Goal: Transaction & Acquisition: Purchase product/service

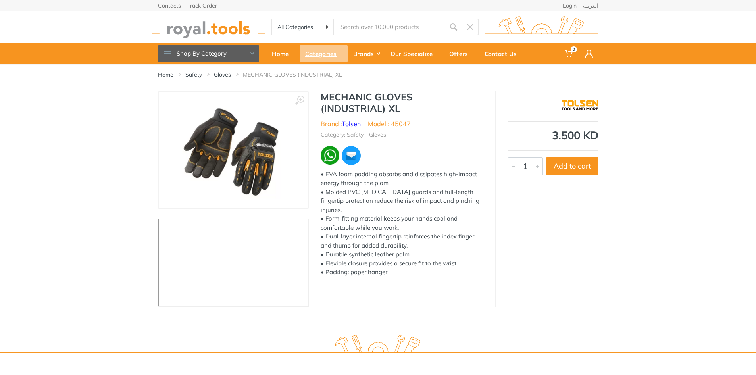
click at [326, 55] on div "Categories" at bounding box center [324, 53] width 48 height 17
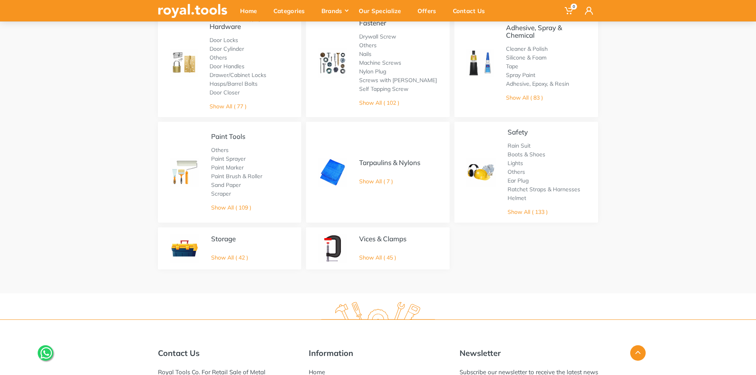
scroll to position [476, 0]
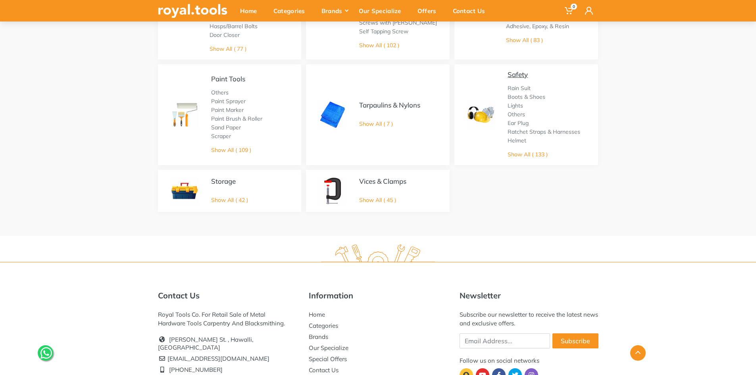
click at [517, 72] on link "Safety" at bounding box center [518, 74] width 20 height 8
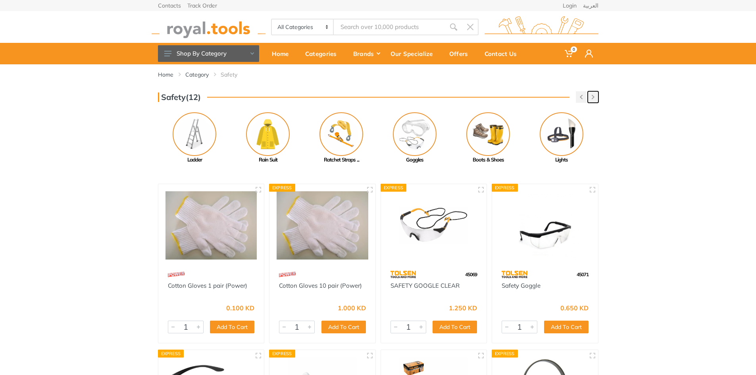
click at [591, 96] on button "button" at bounding box center [593, 97] width 11 height 12
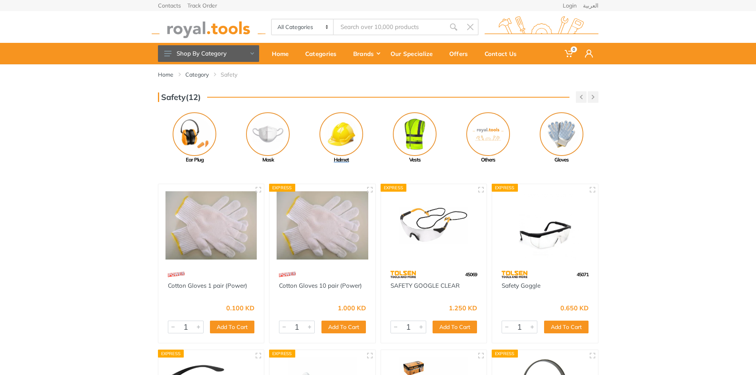
click at [345, 135] on img at bounding box center [342, 134] width 44 height 44
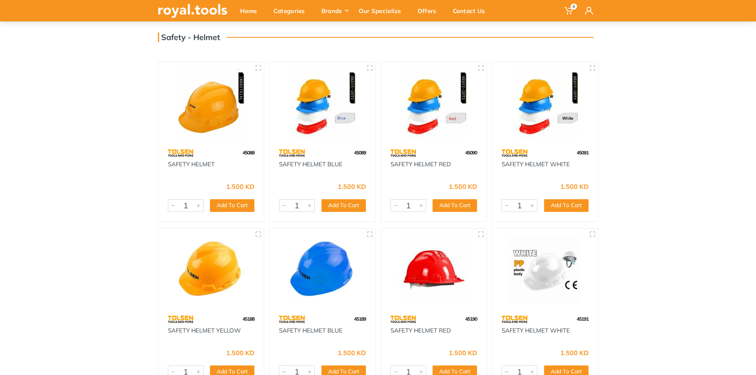
scroll to position [40, 0]
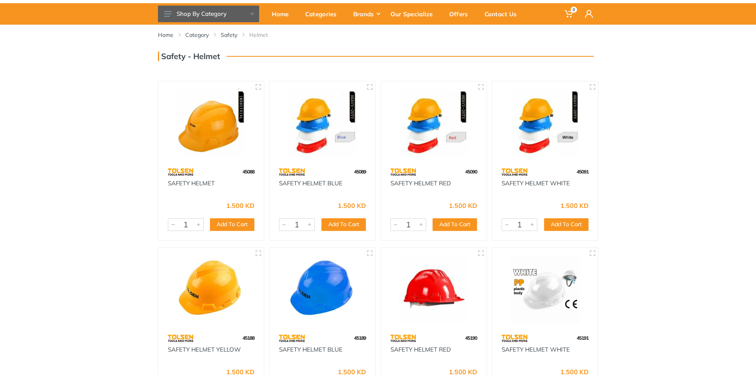
click at [220, 146] on img at bounding box center [212, 123] width 92 height 69
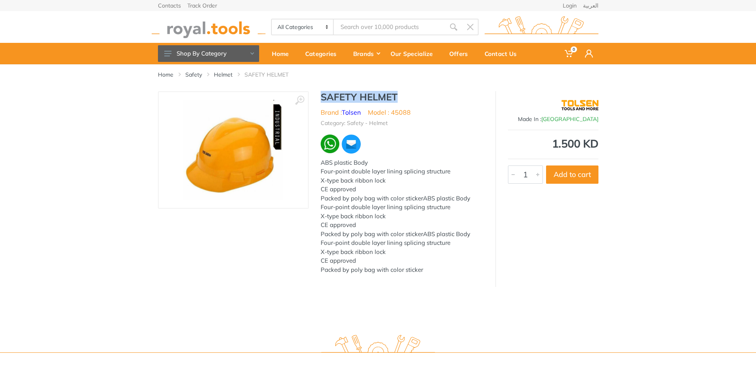
drag, startPoint x: 321, startPoint y: 96, endPoint x: 399, endPoint y: 99, distance: 78.6
click at [399, 99] on h1 "SAFETY HELMET" at bounding box center [402, 97] width 163 height 12
copy h1 "SAFETY HELMET"
click at [314, 52] on div "Categories" at bounding box center [324, 53] width 48 height 17
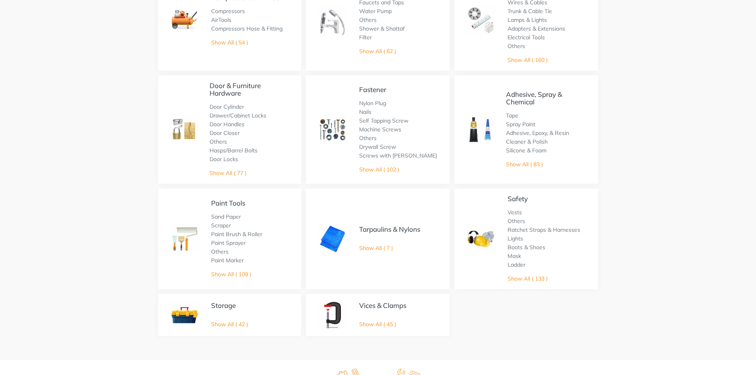
scroll to position [357, 0]
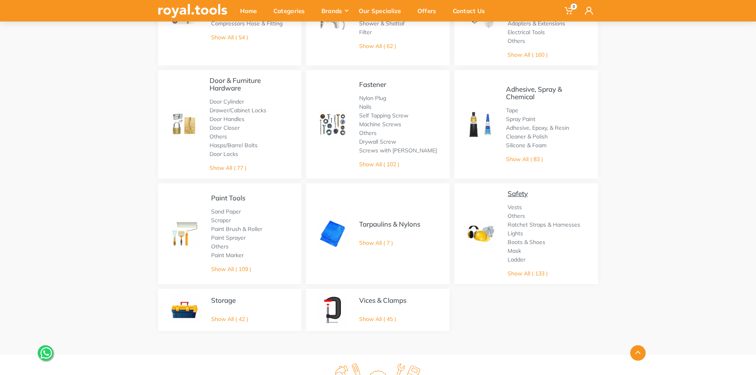
click at [524, 196] on link "Safety" at bounding box center [518, 193] width 20 height 8
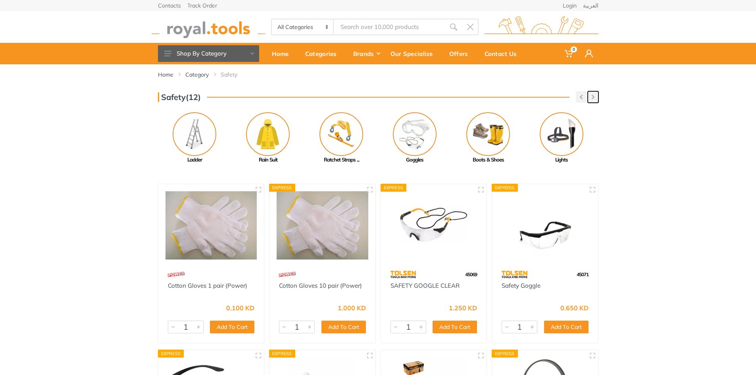
click at [594, 99] on icon "button" at bounding box center [593, 97] width 3 height 4
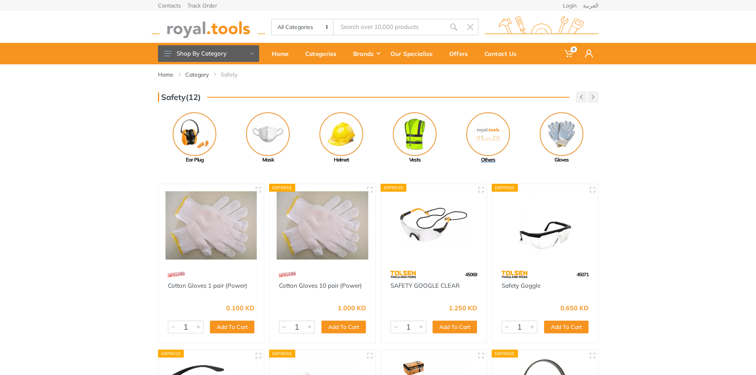
click at [491, 124] on img at bounding box center [488, 134] width 44 height 44
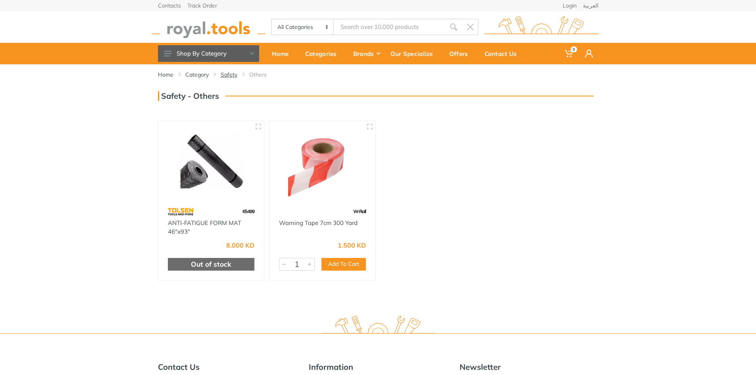
click at [229, 75] on link "Safety" at bounding box center [229, 75] width 17 height 8
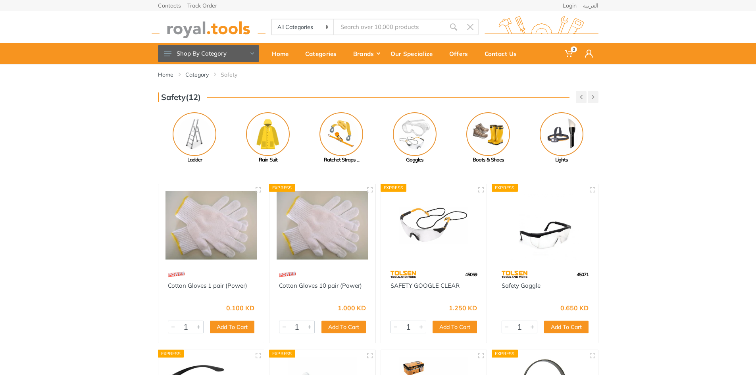
click at [329, 140] on img at bounding box center [342, 134] width 44 height 44
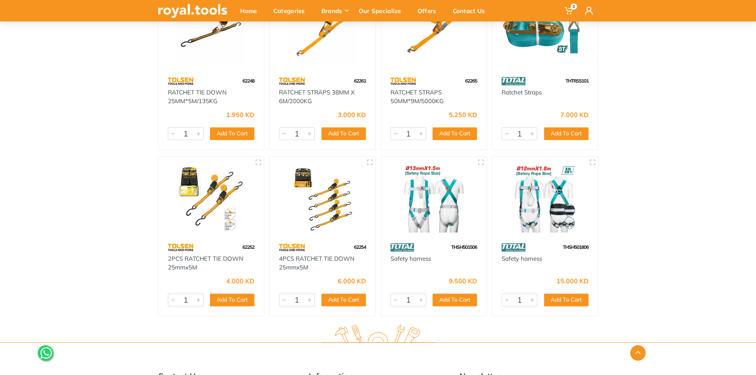
scroll to position [158, 0]
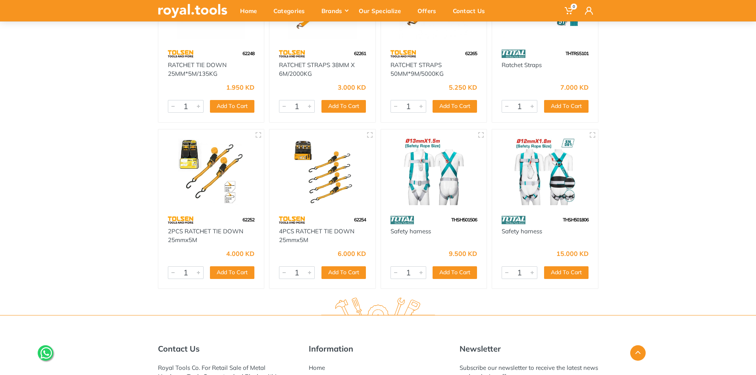
click at [445, 191] on img at bounding box center [434, 171] width 92 height 69
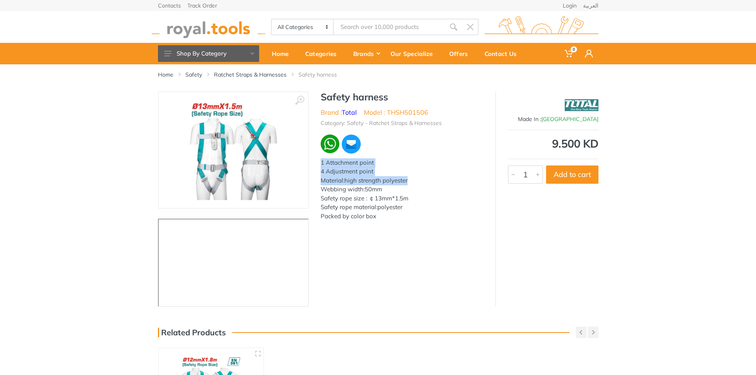
drag, startPoint x: 320, startPoint y: 162, endPoint x: 413, endPoint y: 183, distance: 95.2
click at [413, 183] on div "Safety harness Brand : Total Model : THSH501506 Category: Safety - Ratchet Stra…" at bounding box center [402, 158] width 187 height 134
click at [413, 185] on div "Material:high strength polyester" at bounding box center [402, 180] width 163 height 9
drag, startPoint x: 363, startPoint y: 215, endPoint x: 317, endPoint y: 165, distance: 67.4
click at [317, 165] on div "Safety harness Brand : Total Model : THSH501506 Category: Safety - Ratchet Stra…" at bounding box center [402, 158] width 187 height 134
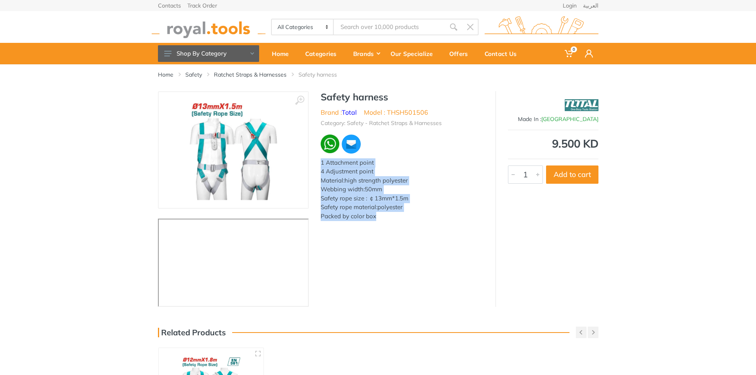
click at [321, 165] on div "1 Attachment point" at bounding box center [402, 162] width 163 height 9
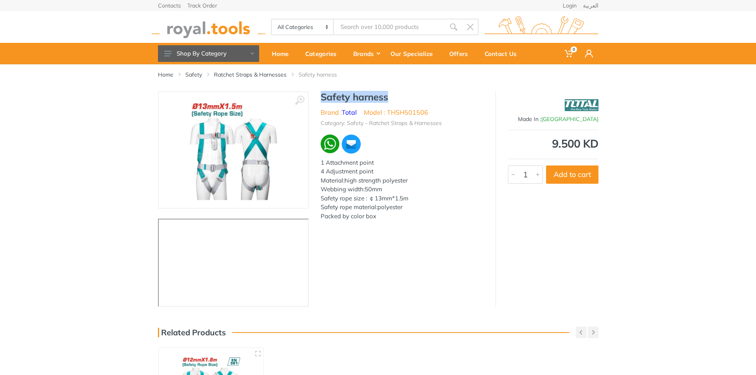
drag, startPoint x: 319, startPoint y: 97, endPoint x: 389, endPoint y: 100, distance: 70.0
click at [389, 100] on div "Safety harness Brand : Total Model : THSH501506 Category: Safety - Ratchet Stra…" at bounding box center [402, 158] width 187 height 134
copy h1 "Safety harness"
click at [571, 173] on button "Add to cart" at bounding box center [572, 175] width 52 height 18
click at [690, 180] on div "‹ ›" at bounding box center [378, 199] width 756 height 216
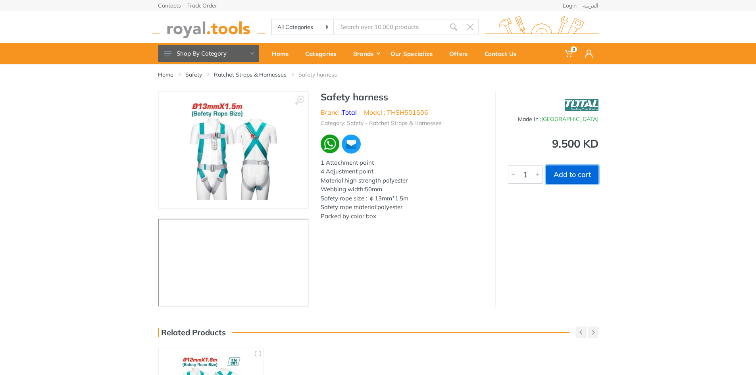
click at [571, 175] on button "Add to cart" at bounding box center [572, 175] width 52 height 18
click at [332, 56] on div "Categories" at bounding box center [324, 53] width 48 height 17
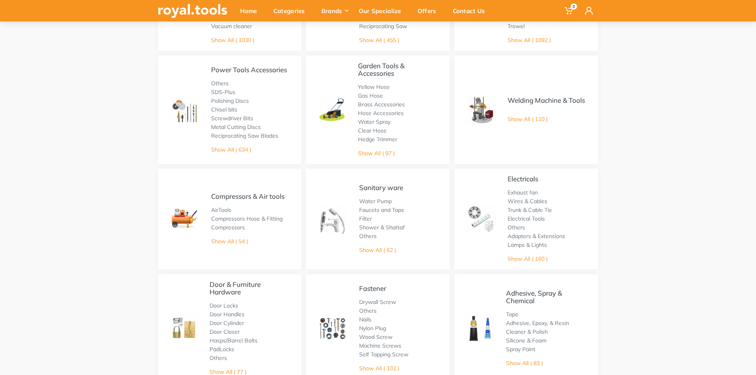
scroll to position [318, 0]
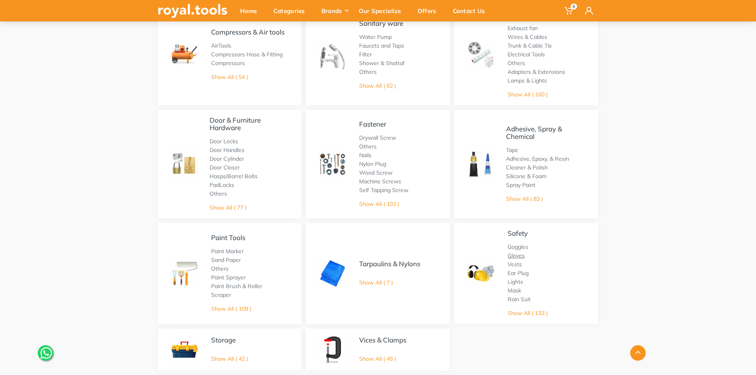
click at [518, 256] on link "Gloves" at bounding box center [516, 255] width 17 height 7
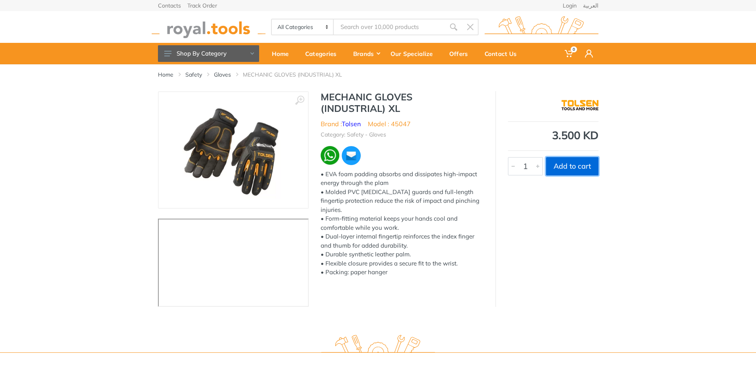
click at [579, 170] on button "Add to cart" at bounding box center [572, 166] width 52 height 18
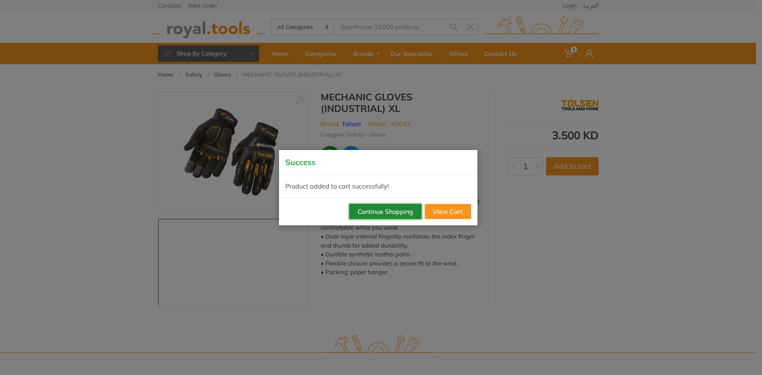
click at [376, 216] on button "Continue Shopping" at bounding box center [385, 211] width 72 height 15
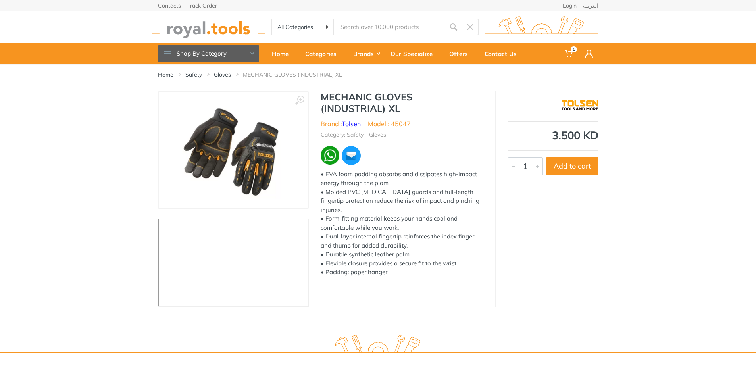
click at [195, 75] on link "Safety" at bounding box center [193, 75] width 17 height 8
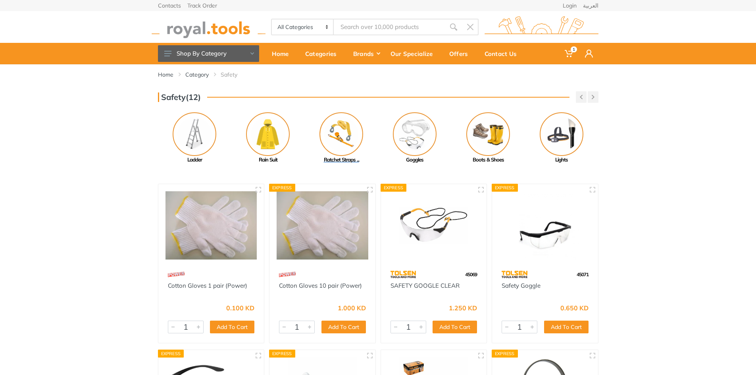
click at [343, 142] on img at bounding box center [342, 134] width 44 height 44
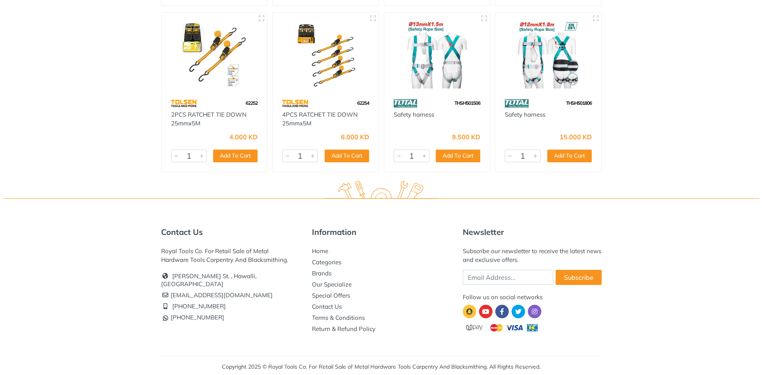
scroll to position [277, 0]
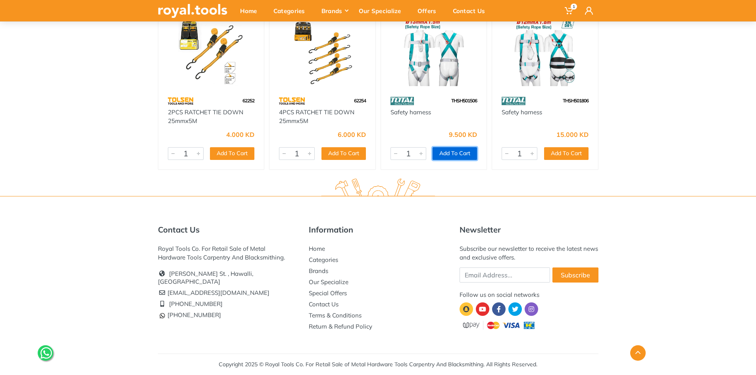
click at [458, 153] on button "Add To Cart" at bounding box center [455, 153] width 44 height 13
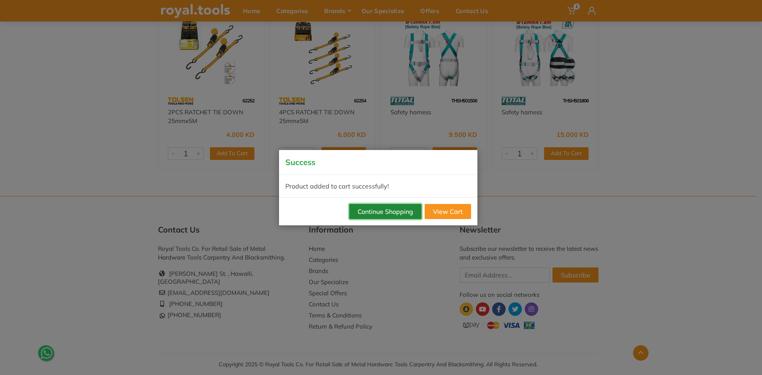
click at [375, 216] on button "Continue Shopping" at bounding box center [385, 211] width 72 height 15
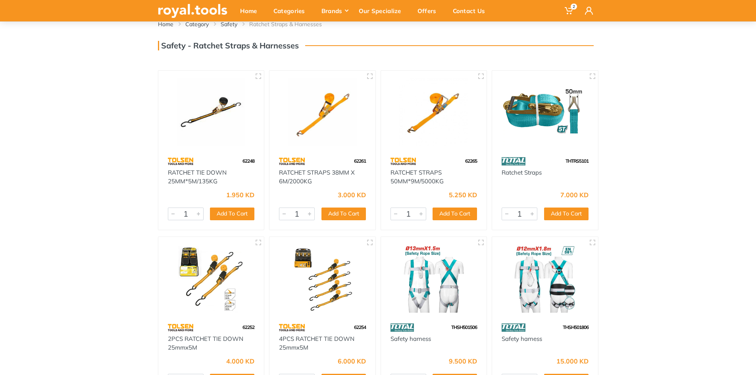
scroll to position [0, 0]
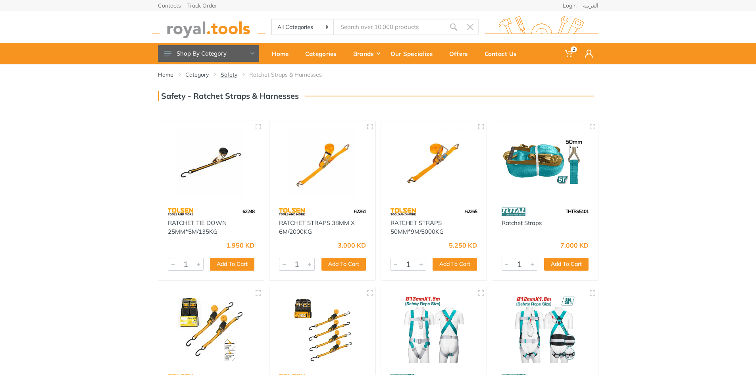
click at [224, 75] on link "Safety" at bounding box center [229, 75] width 17 height 8
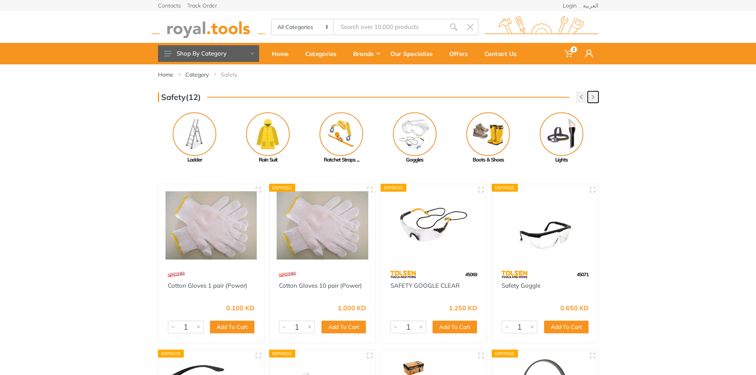
click at [593, 97] on use "button" at bounding box center [593, 97] width 3 height 4
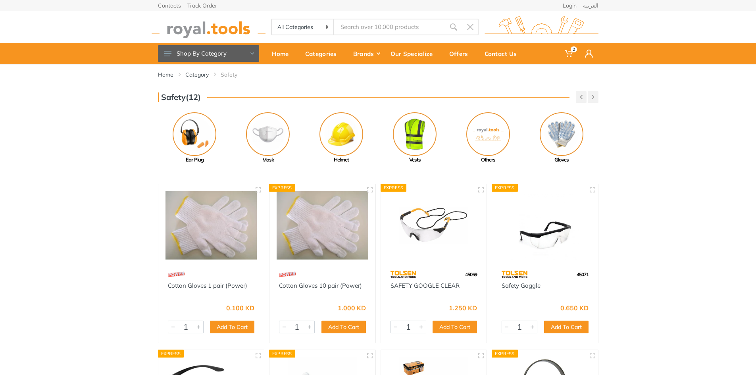
click at [325, 144] on img at bounding box center [342, 134] width 44 height 44
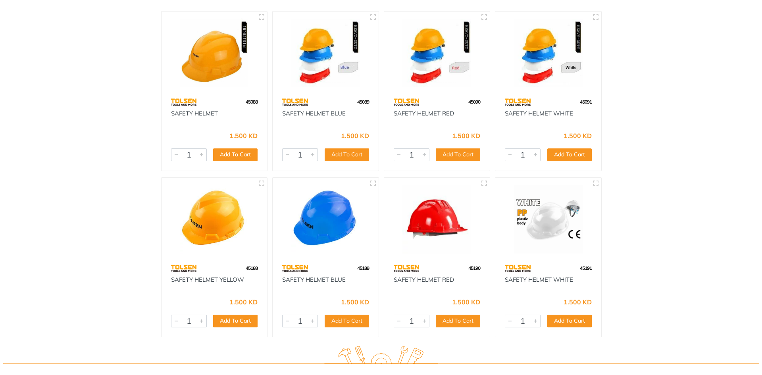
scroll to position [119, 0]
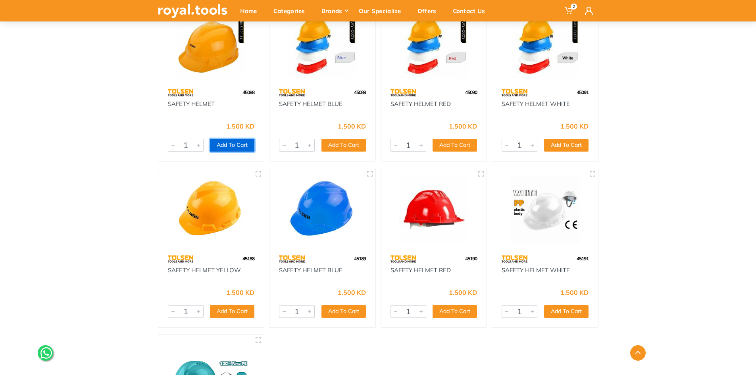
click at [237, 148] on button "Add To Cart" at bounding box center [232, 145] width 44 height 13
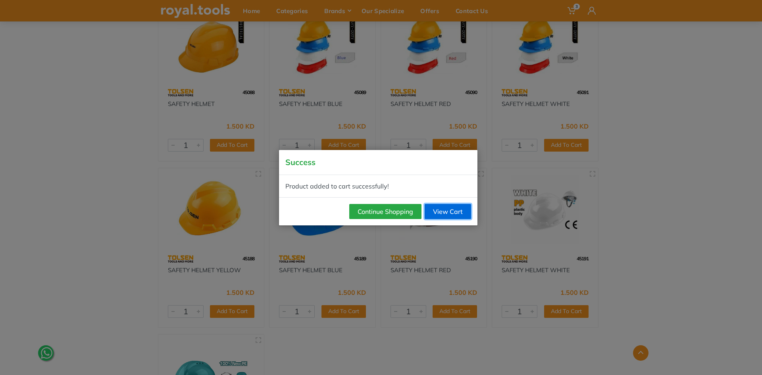
click at [443, 211] on link "View Cart" at bounding box center [448, 211] width 46 height 15
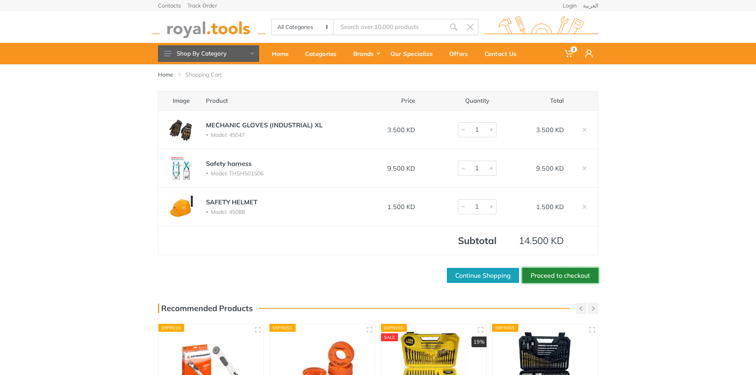
click at [544, 274] on link "Proceed to checkout" at bounding box center [560, 275] width 76 height 15
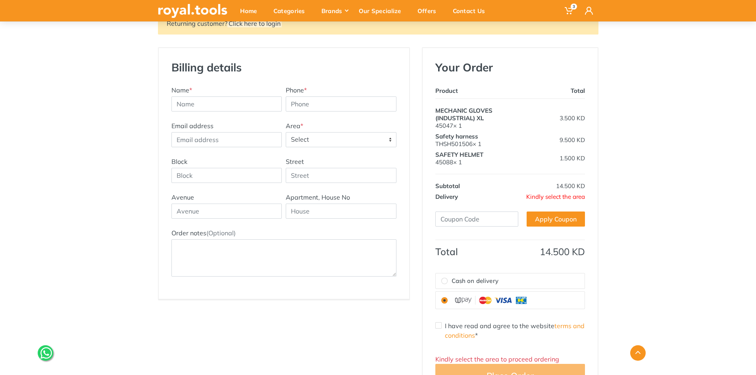
scroll to position [79, 0]
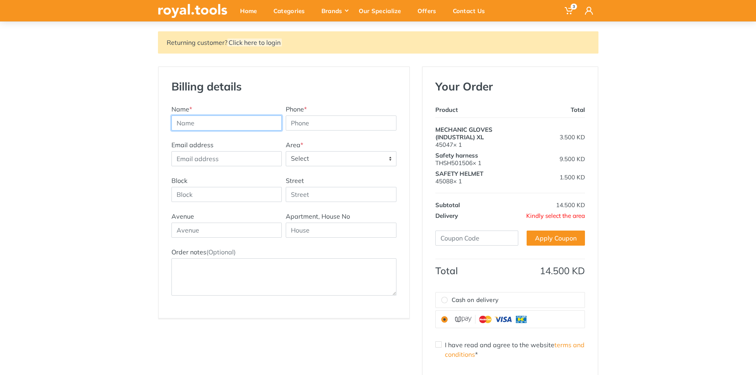
click at [222, 125] on input "text" at bounding box center [226, 123] width 111 height 15
type input "Taher"
drag, startPoint x: 230, startPoint y: 126, endPoint x: 169, endPoint y: 131, distance: 61.3
click at [169, 131] on div "Name * Taher Phone *" at bounding box center [283, 122] width 229 height 36
type input "Yacoubraj"
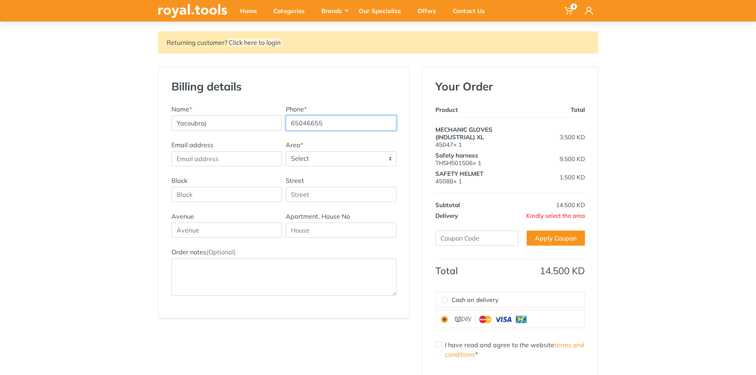
type input "65046655"
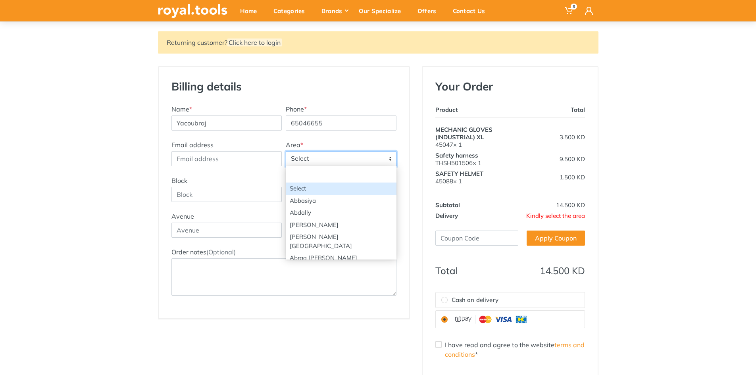
click at [362, 159] on span "Select" at bounding box center [341, 159] width 110 height 14
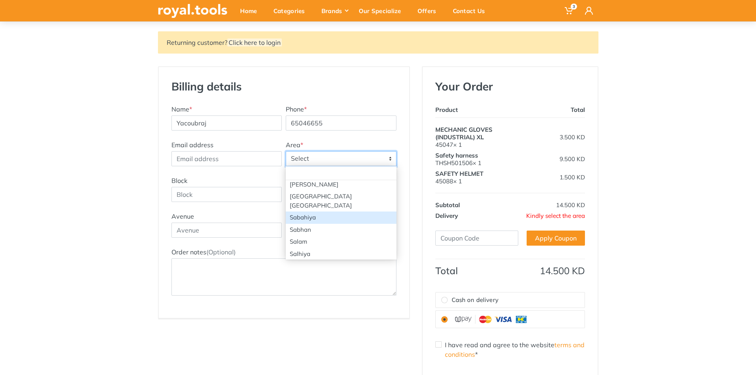
scroll to position [1151, 0]
select select "2"
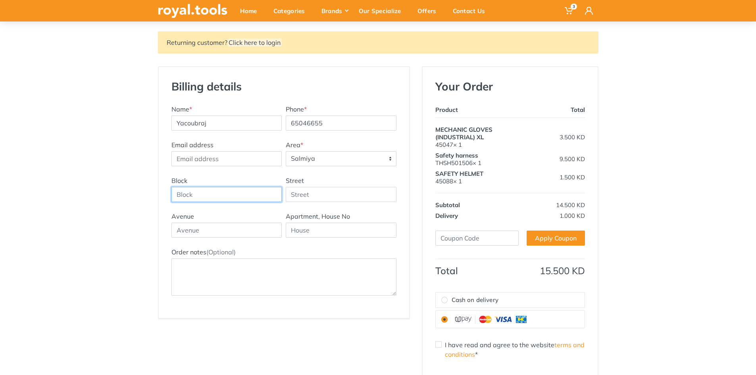
click at [199, 195] on input "Block" at bounding box center [226, 194] width 111 height 15
type input "4"
type input "Salem Al Mubarak"
click at [302, 231] on input "text" at bounding box center [341, 230] width 111 height 15
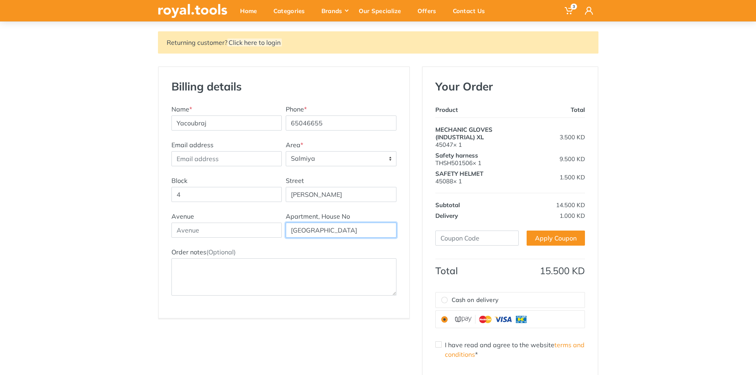
type input "Zahra Complex"
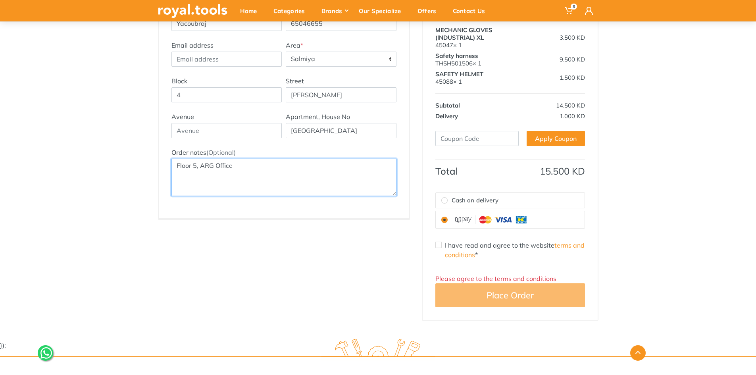
scroll to position [198, 0]
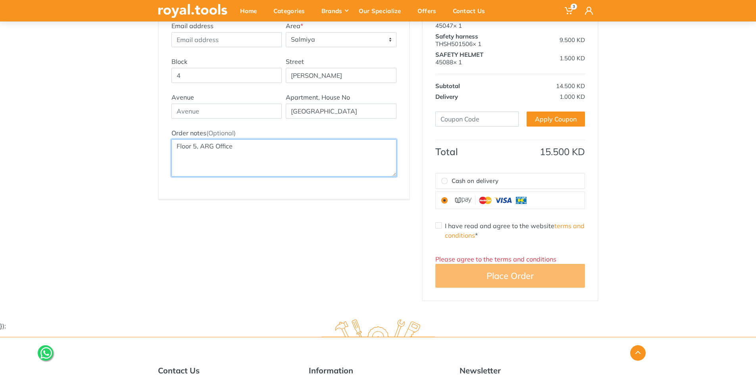
type textarea "Floor 5, ARG Office"
click at [447, 183] on input "Cash on delivery" at bounding box center [444, 181] width 6 height 6
radio input "true"
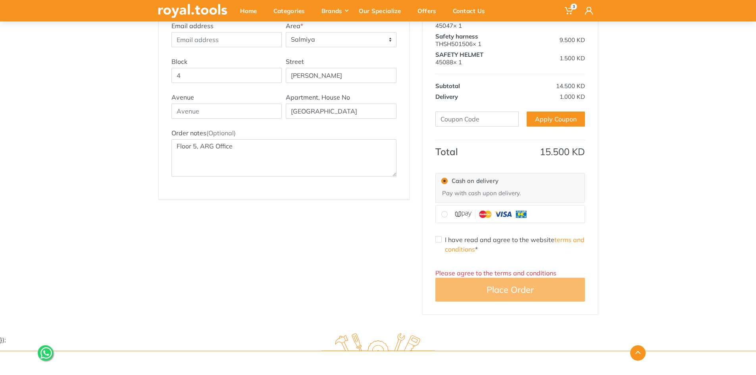
click at [441, 241] on input "I have read and agree to the website terms and conditions *" at bounding box center [438, 239] width 6 height 6
checkbox input "true"
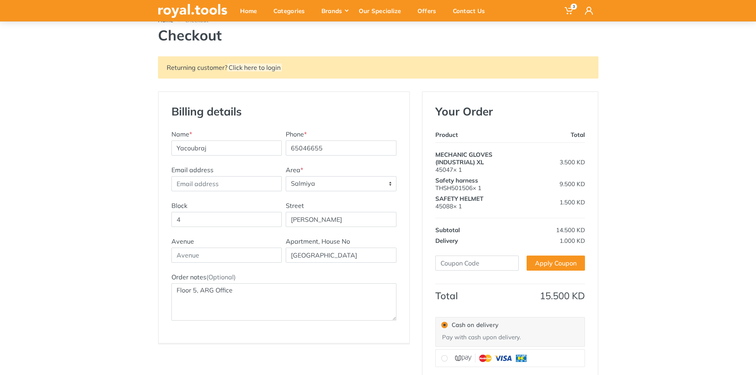
scroll to position [79, 0]
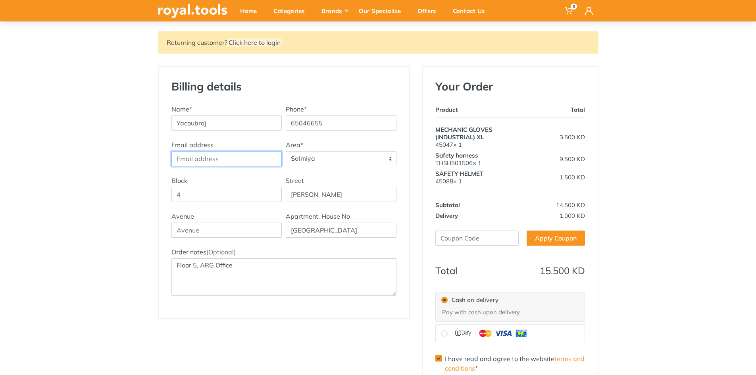
click at [191, 162] on input "Email address" at bounding box center [226, 158] width 111 height 15
type input "raju@argholding.com"
click at [633, 215] on div "Returning customer? Click here to login Billing details New Address Name * Yaco…" at bounding box center [378, 227] width 756 height 393
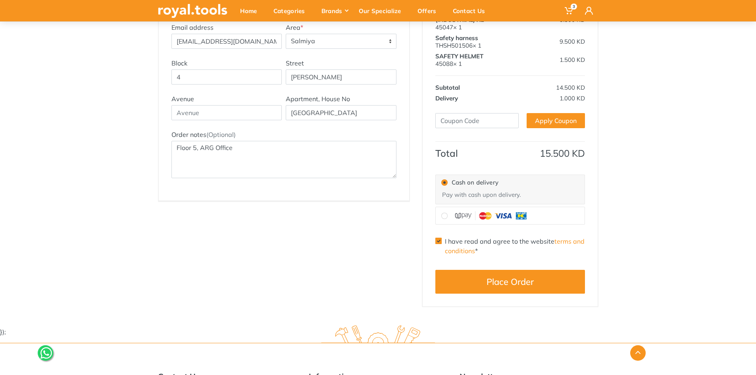
scroll to position [198, 0]
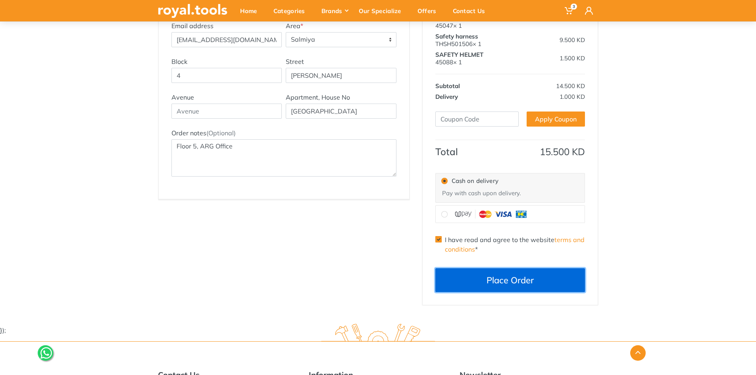
click at [520, 274] on button "Place Order" at bounding box center [510, 280] width 150 height 24
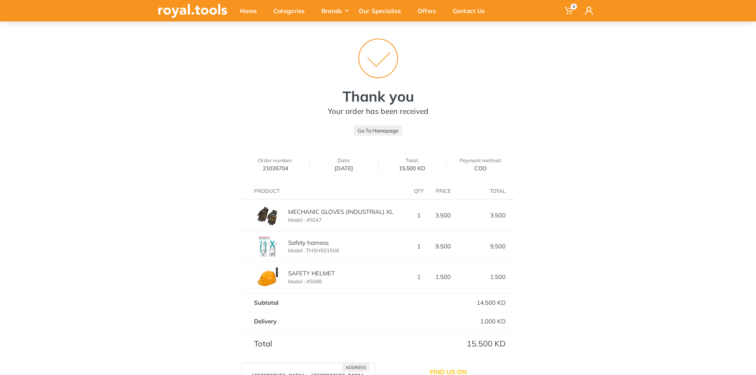
scroll to position [50, 0]
